Goal: Transaction & Acquisition: Purchase product/service

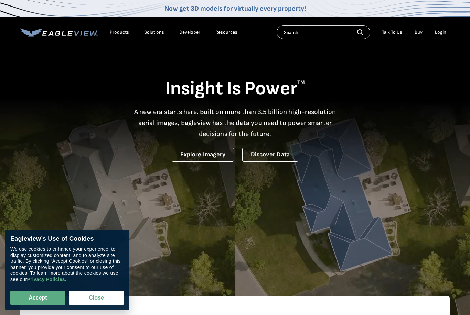
click at [436, 35] on div "Login" at bounding box center [440, 32] width 11 height 6
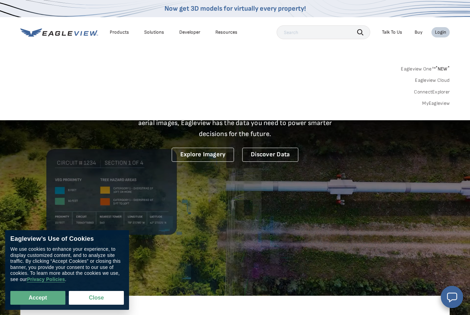
click at [438, 102] on link "MyEagleview" at bounding box center [436, 103] width 28 height 6
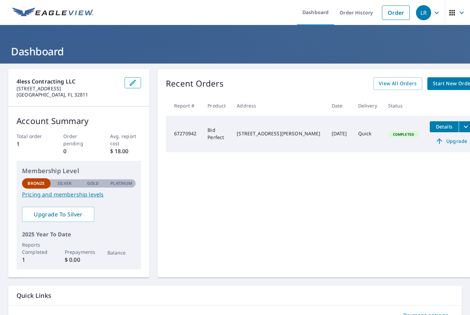
click at [433, 82] on span "Start New Order" at bounding box center [453, 83] width 40 height 9
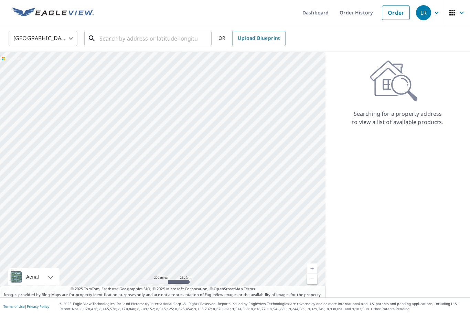
click at [143, 35] on input "text" at bounding box center [148, 38] width 98 height 19
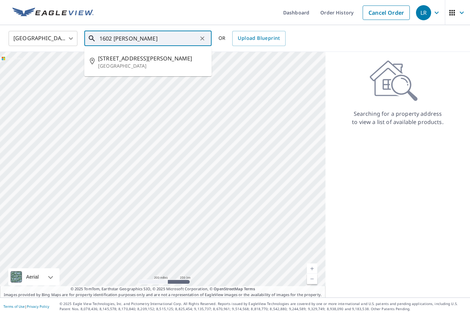
click at [143, 57] on span "[STREET_ADDRESS][PERSON_NAME]" at bounding box center [152, 58] width 108 height 8
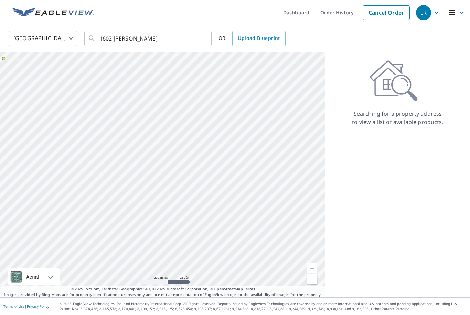
type input "[STREET_ADDRESS][PERSON_NAME]"
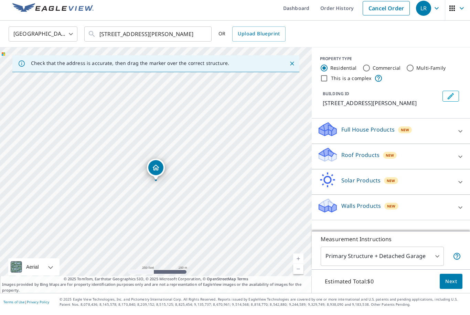
scroll to position [14, 0]
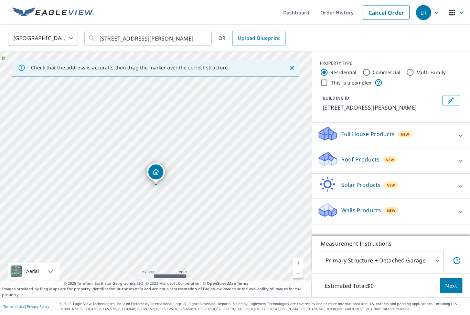
click at [424, 151] on div "Roof Products New" at bounding box center [384, 161] width 135 height 20
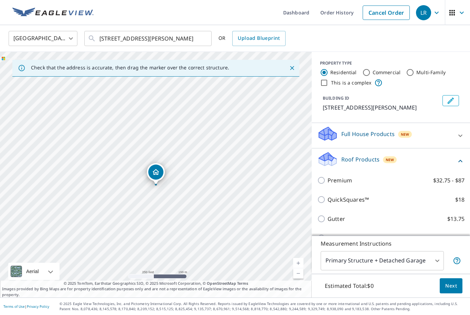
click at [327, 196] on p "QuickSquares™" at bounding box center [347, 200] width 41 height 8
click at [327, 196] on input "QuickSquares™ $18" at bounding box center [322, 200] width 10 height 8
checkbox input "true"
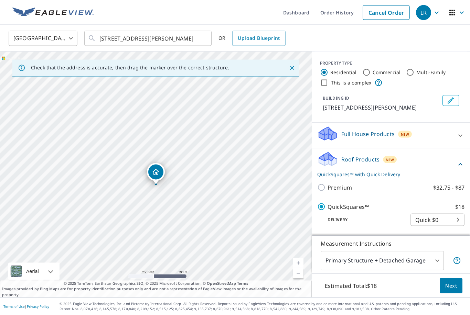
scroll to position [22, 0]
click at [449, 286] on span "Next" at bounding box center [451, 286] width 12 height 9
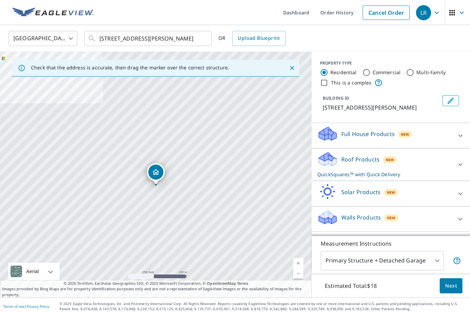
click at [458, 132] on icon at bounding box center [460, 136] width 8 height 8
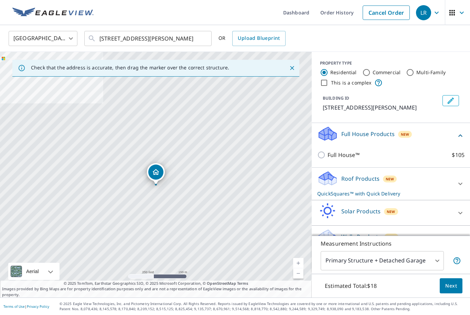
click at [460, 126] on div "Full House Products New" at bounding box center [390, 136] width 147 height 20
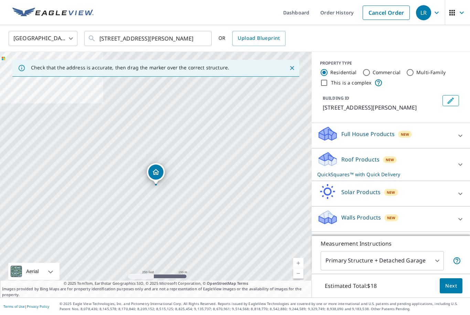
click at [459, 156] on div at bounding box center [460, 164] width 17 height 17
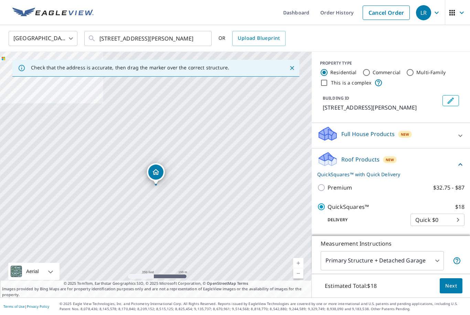
click at [375, 262] on body "LR LR Dashboard Order History Cancel Order LR United States US ​ 1602 Crooms Av…" at bounding box center [235, 157] width 470 height 315
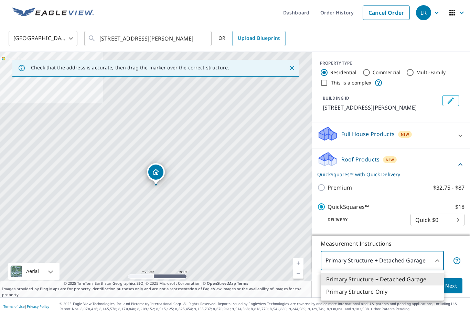
click at [402, 260] on div at bounding box center [235, 157] width 470 height 315
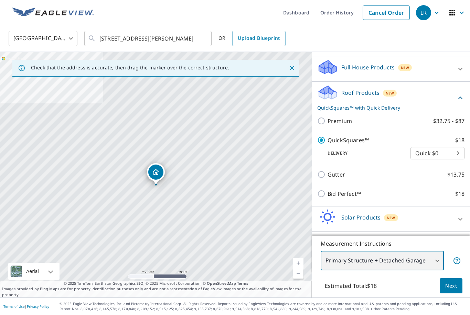
scroll to position [66, 0]
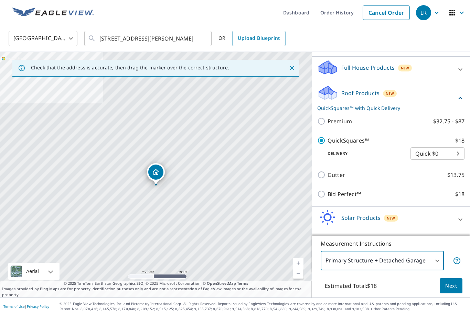
click at [454, 286] on span "Next" at bounding box center [451, 286] width 12 height 9
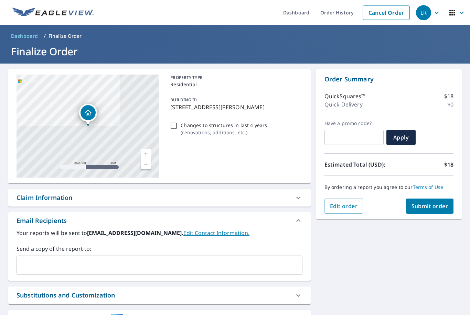
click at [426, 203] on span "Submit order" at bounding box center [429, 207] width 37 height 8
